Goal: Task Accomplishment & Management: Complete application form

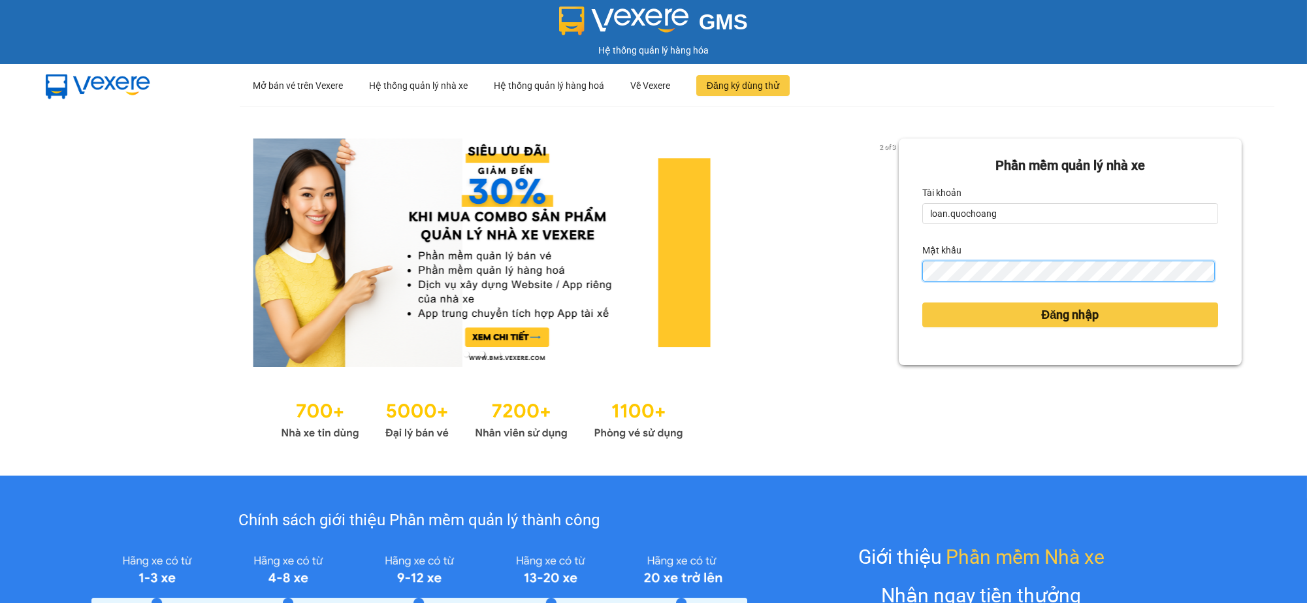
click at [922, 302] on button "Đăng nhập" at bounding box center [1070, 314] width 296 height 25
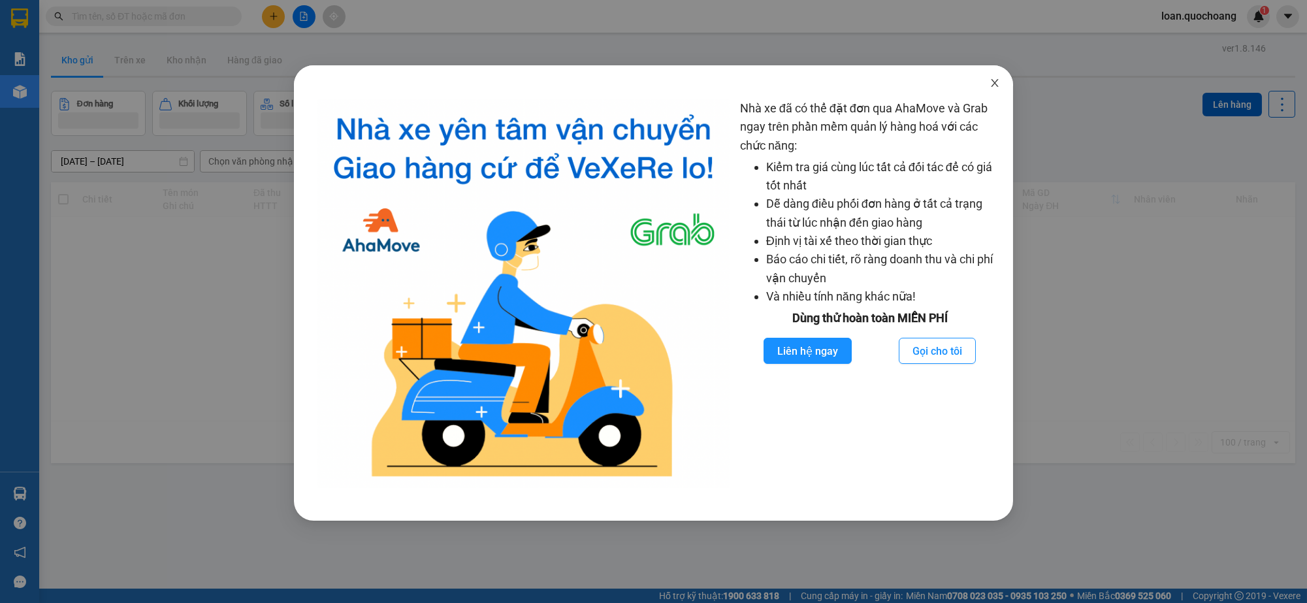
click at [993, 84] on icon "close" at bounding box center [994, 83] width 7 height 8
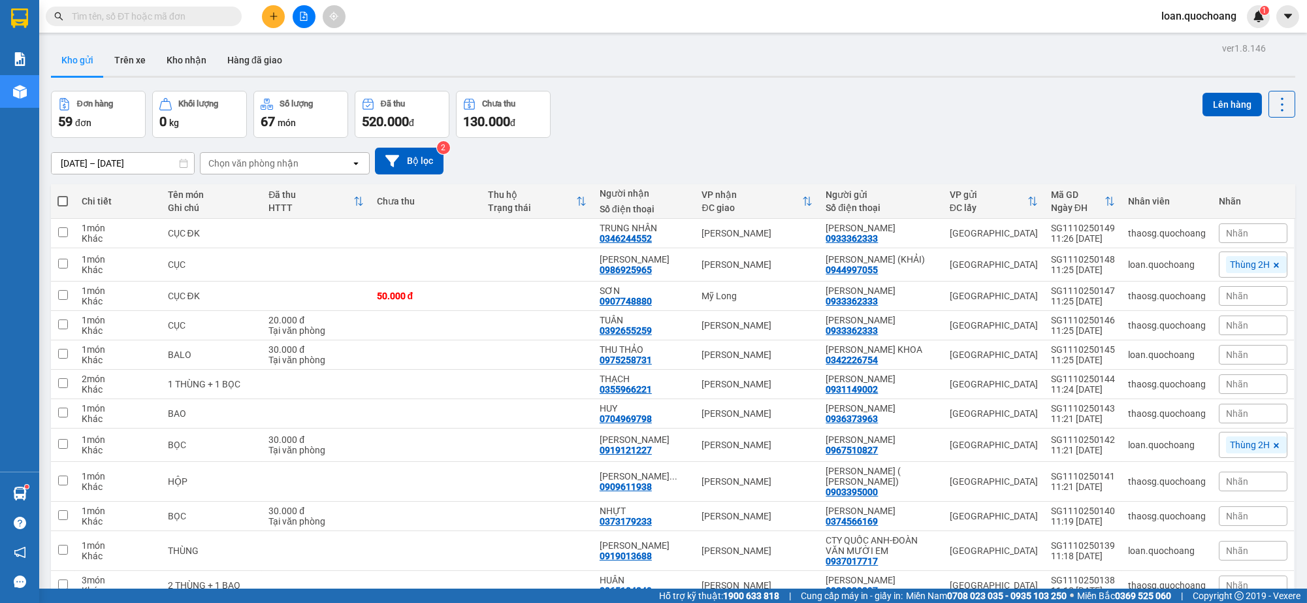
click at [267, 13] on button at bounding box center [273, 16] width 23 height 23
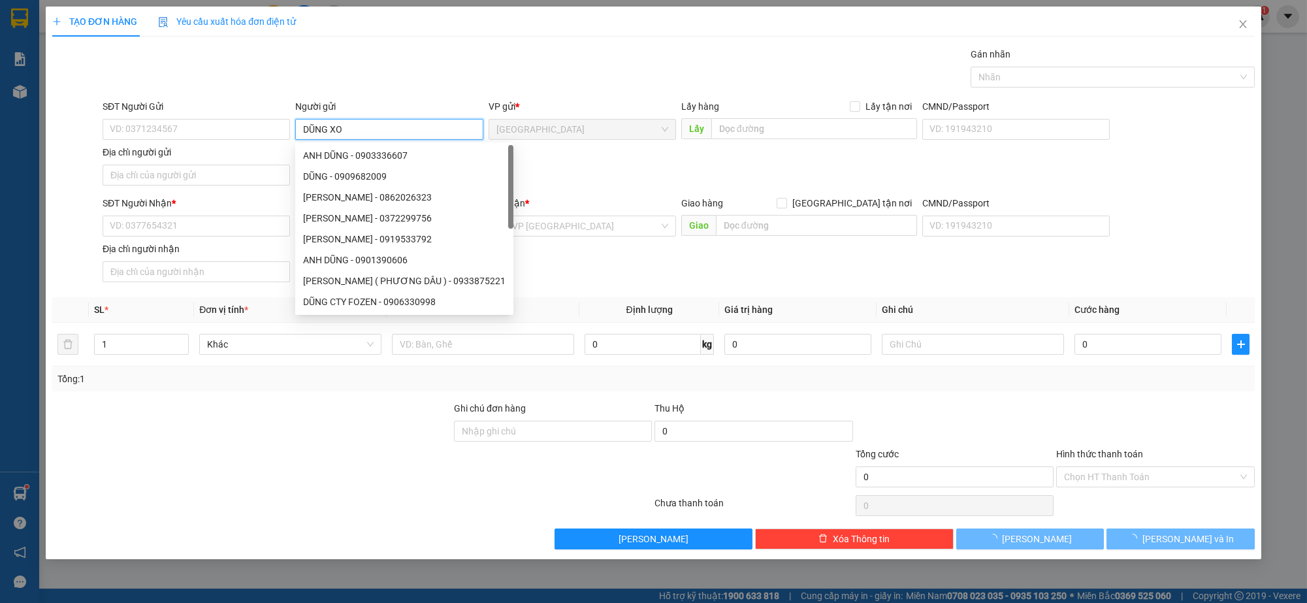
type input "DŨNG XO"
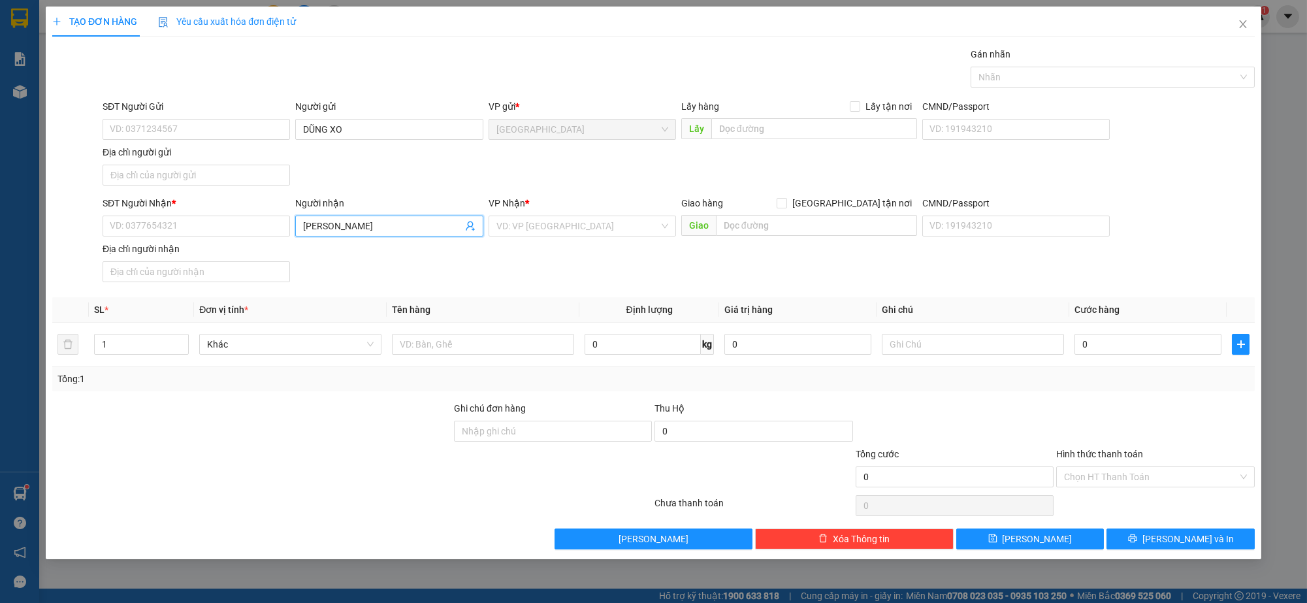
type input "[PERSON_NAME]"
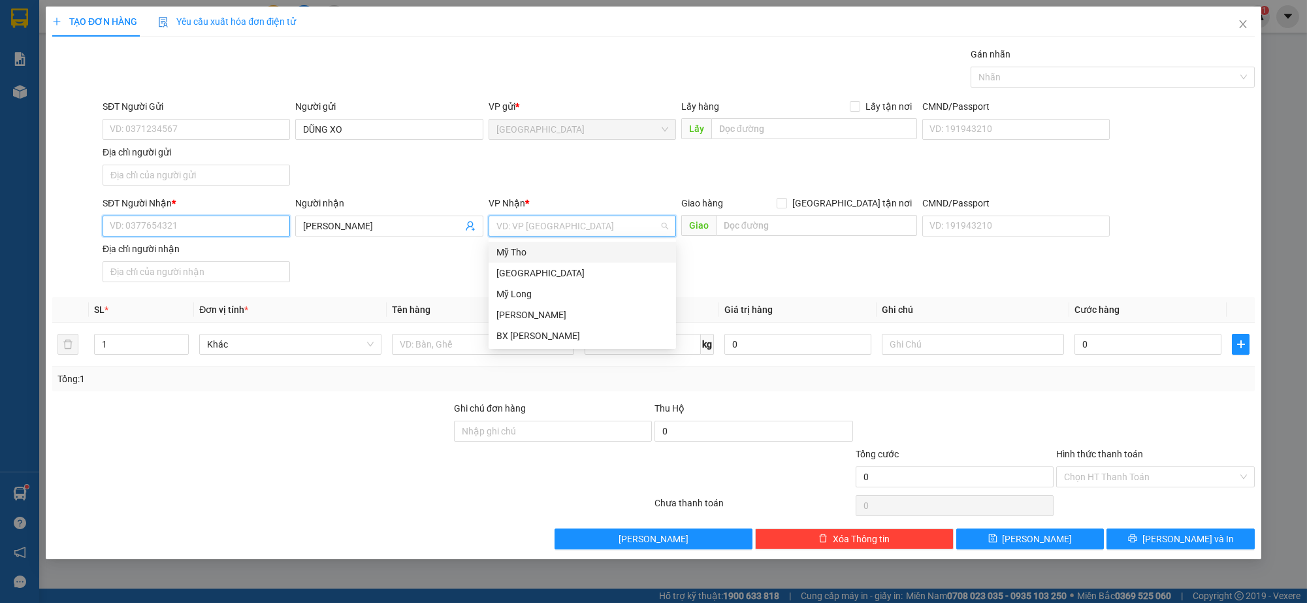
click at [208, 233] on input "SĐT Người Nhận *" at bounding box center [196, 226] width 187 height 21
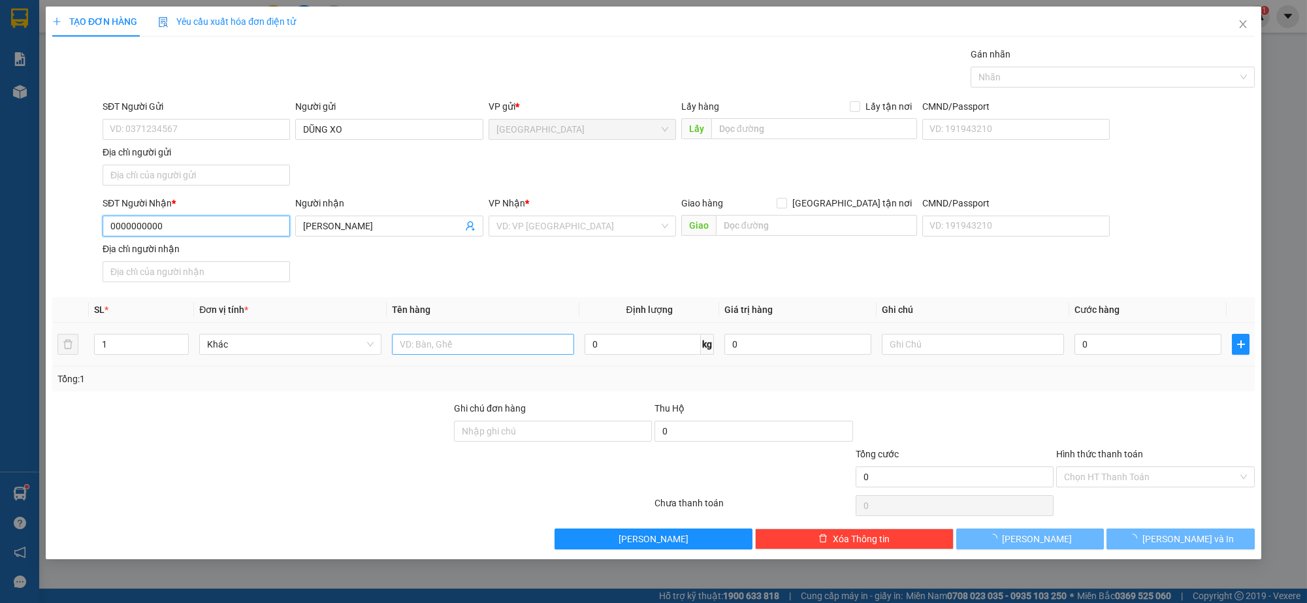
type input "0000000000"
click at [426, 340] on input "text" at bounding box center [483, 344] width 182 height 21
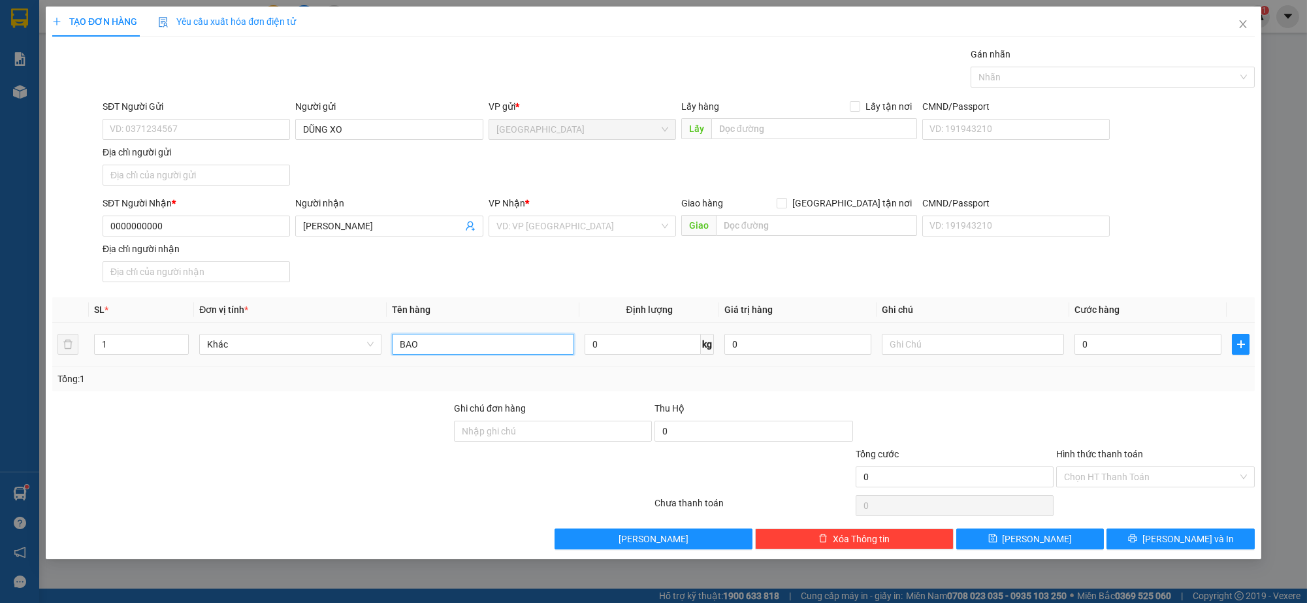
type input "BAO"
click at [629, 221] on input "search" at bounding box center [577, 226] width 163 height 20
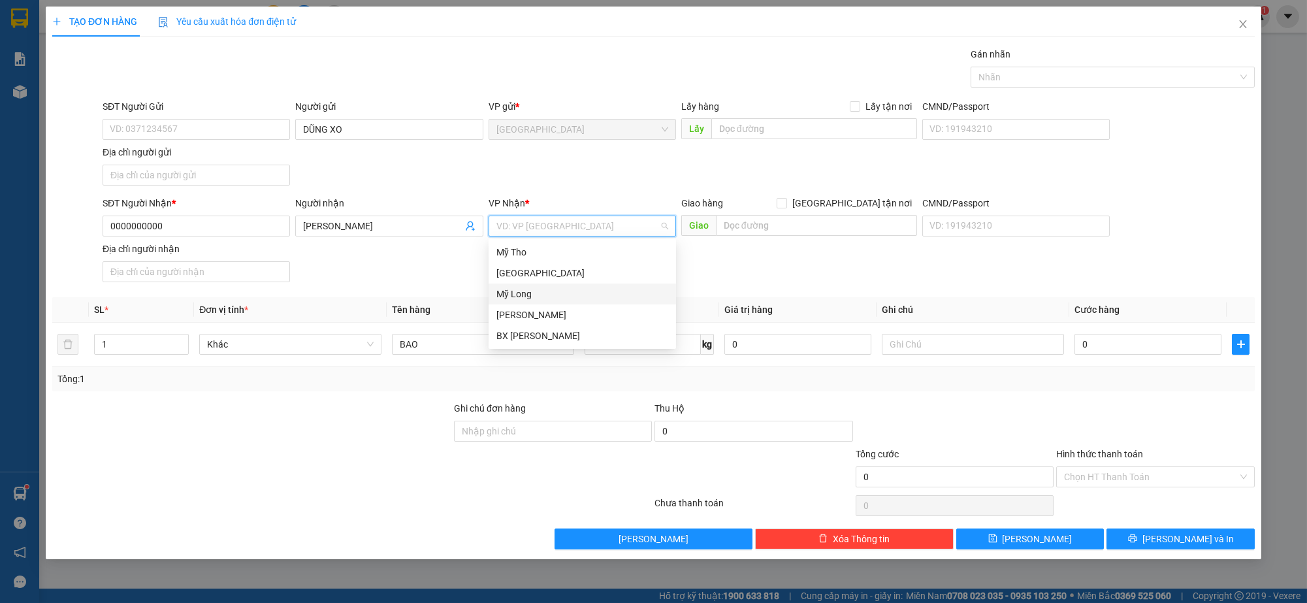
click at [559, 295] on div "Mỹ Long" at bounding box center [582, 294] width 172 height 14
drag, startPoint x: 588, startPoint y: 228, endPoint x: 583, endPoint y: 269, distance: 41.4
click at [589, 227] on span "Mỹ Long" at bounding box center [582, 226] width 172 height 20
click at [558, 306] on div "[PERSON_NAME]" at bounding box center [582, 314] width 187 height 21
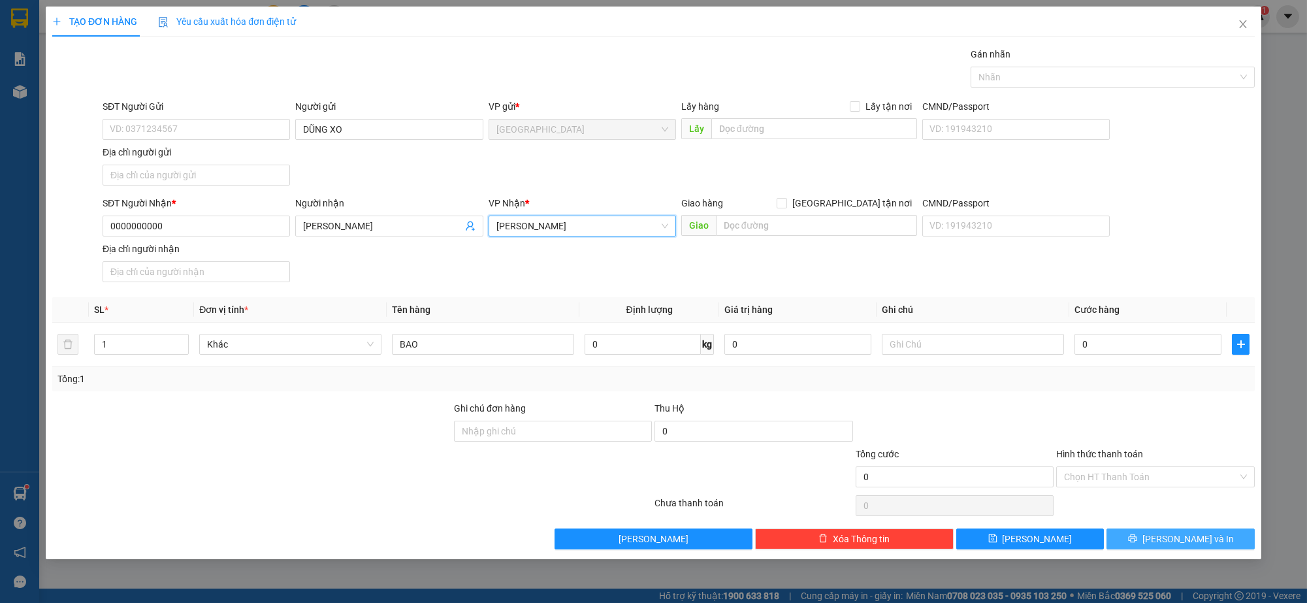
click at [1207, 535] on button "[PERSON_NAME] và In" at bounding box center [1180, 538] width 148 height 21
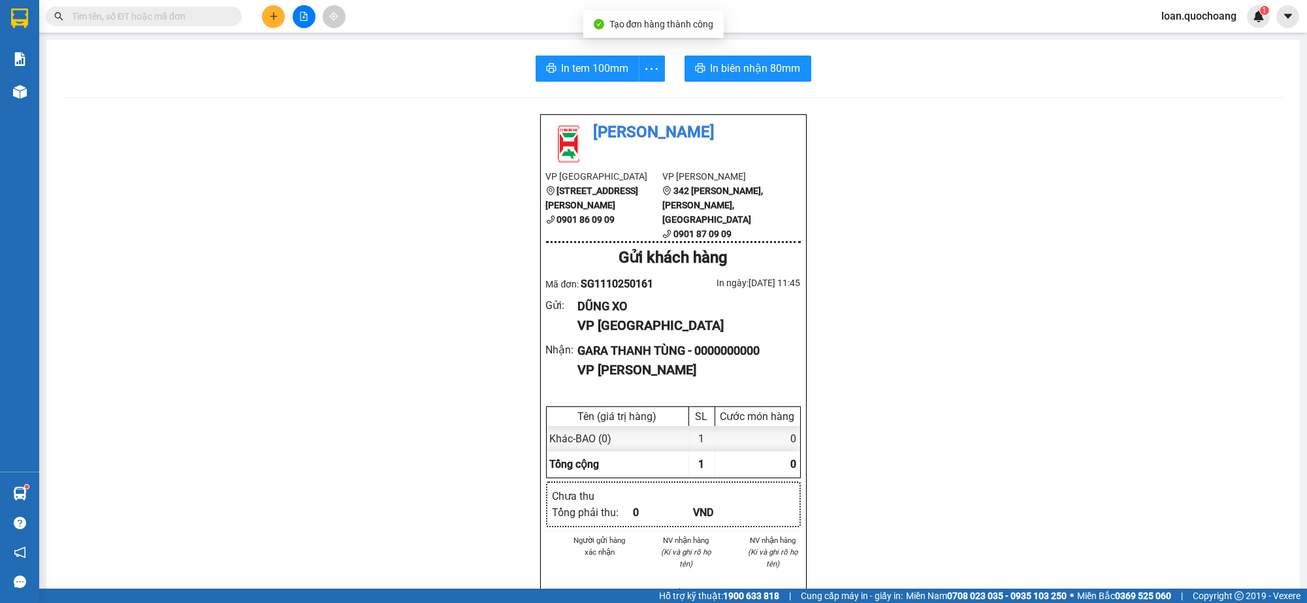
click at [583, 52] on div "In tem 100mm In biên nhận 80mm Quốc Hoàng VP [GEOGRAPHIC_DATA] [STREET_ADDRESS]…" at bounding box center [672, 521] width 1253 height 962
click at [595, 76] on span "In tem 100mm" at bounding box center [595, 68] width 67 height 16
